Goal: Information Seeking & Learning: Check status

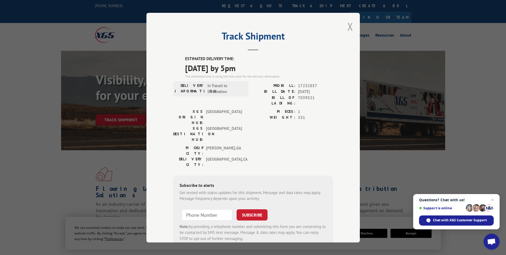
click at [348, 26] on button "Close modal" at bounding box center [351, 26] width 6 height 14
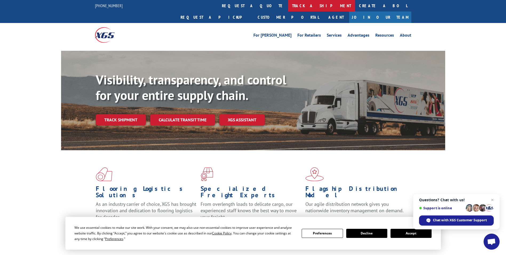
click at [288, 2] on link "track a shipment" at bounding box center [321, 5] width 67 height 11
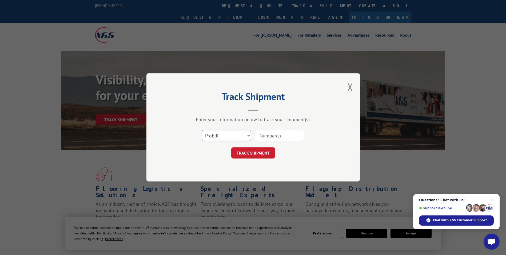
click at [217, 132] on select "Select category... Probill BOL PO" at bounding box center [226, 135] width 49 height 11
click at [202, 130] on select "Select category... Probill BOL PO" at bounding box center [226, 135] width 49 height 11
click at [265, 137] on input at bounding box center [279, 135] width 49 height 11
drag, startPoint x: 265, startPoint y: 136, endPoint x: 237, endPoint y: 133, distance: 28.7
click at [237, 133] on select "Select category... Probill BOL PO" at bounding box center [226, 135] width 49 height 11
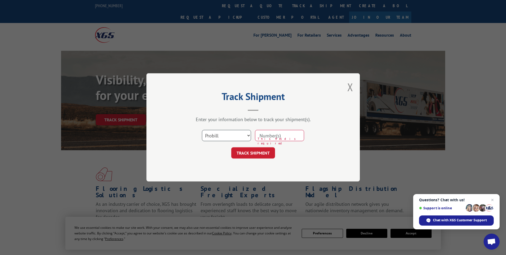
select select "bol"
click at [202, 130] on select "Select category... Probill BOL PO" at bounding box center [226, 135] width 49 height 11
click at [276, 133] on input at bounding box center [279, 135] width 49 height 11
paste input "7039521"
type input "7039521"
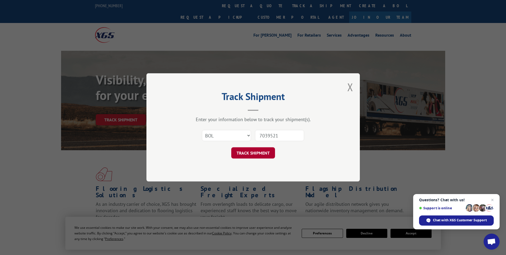
click at [251, 147] on button "TRACK SHIPMENT" at bounding box center [253, 152] width 44 height 11
